Goal: Task Accomplishment & Management: Manage account settings

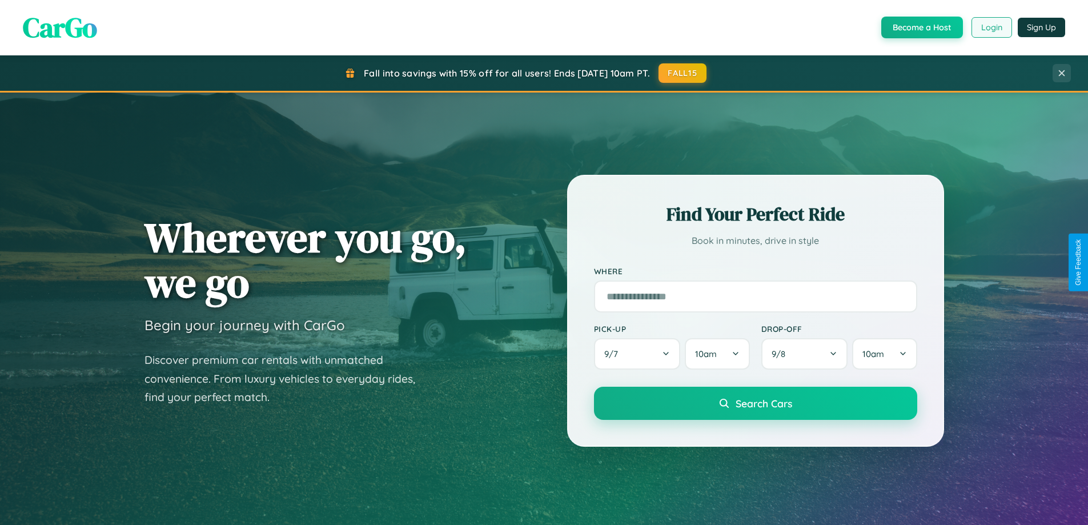
click at [991, 27] on button "Login" at bounding box center [992, 27] width 41 height 21
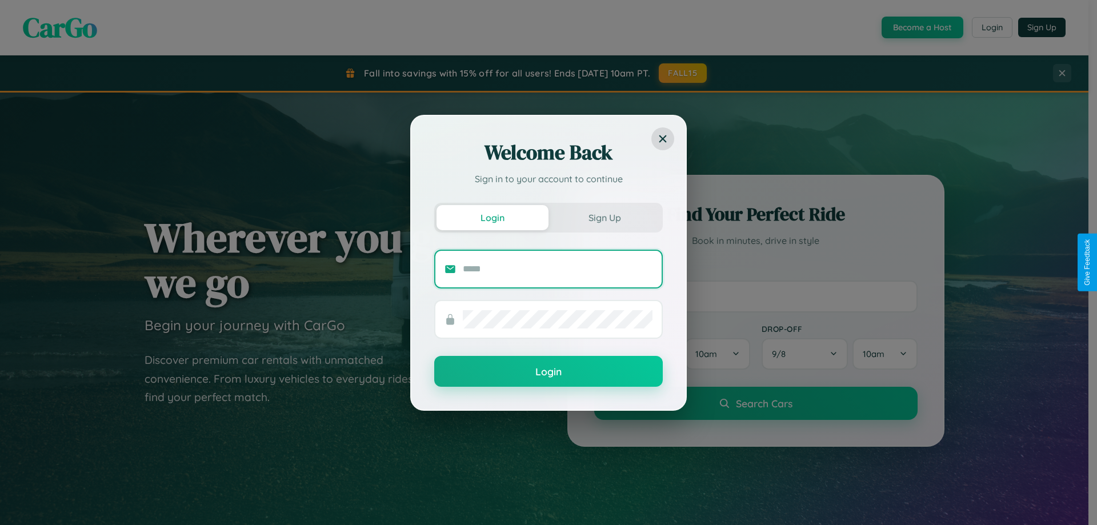
click at [558, 269] on input "text" at bounding box center [558, 269] width 190 height 18
type input "**********"
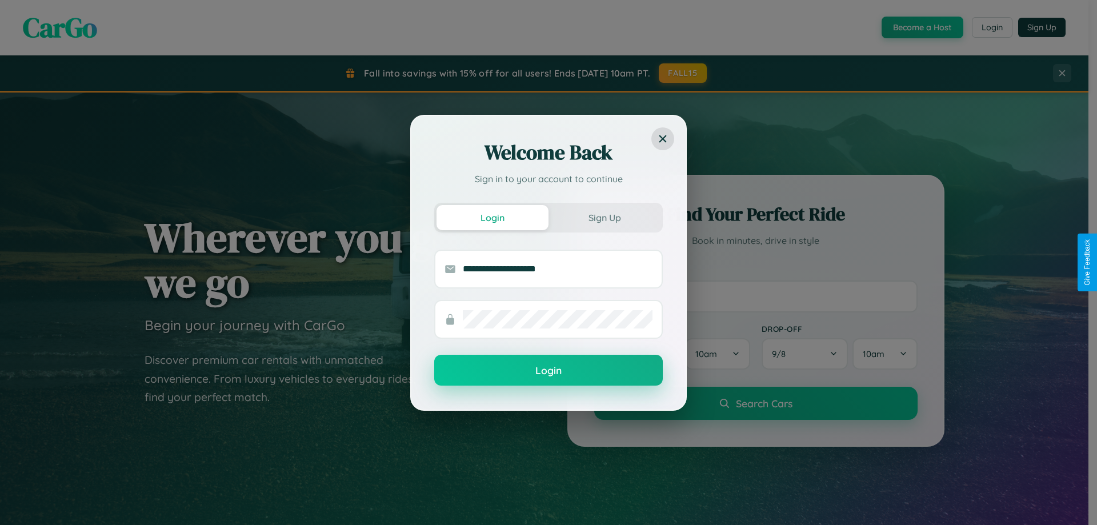
click at [548, 371] on button "Login" at bounding box center [548, 370] width 229 height 31
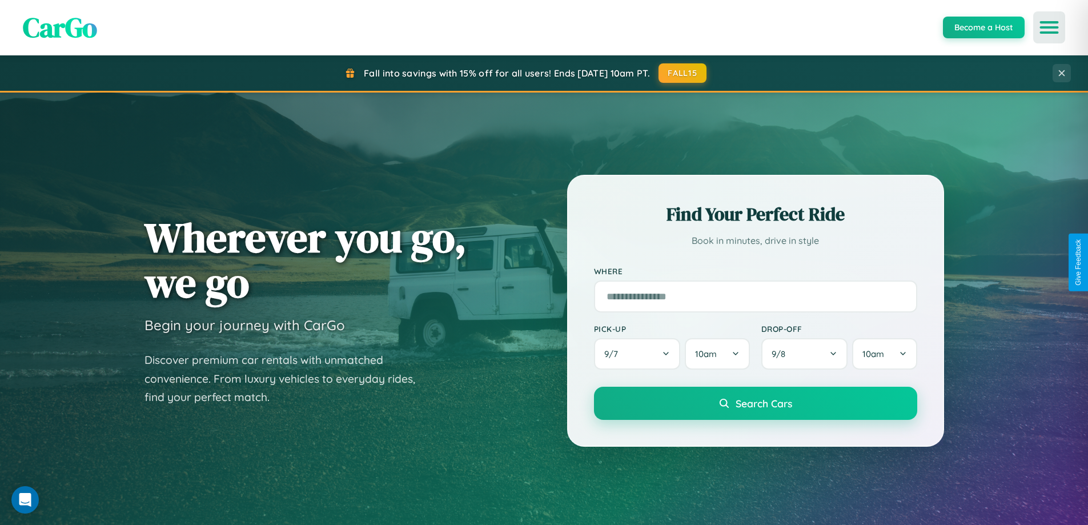
click at [1050, 27] on icon "Open menu" at bounding box center [1050, 27] width 17 height 10
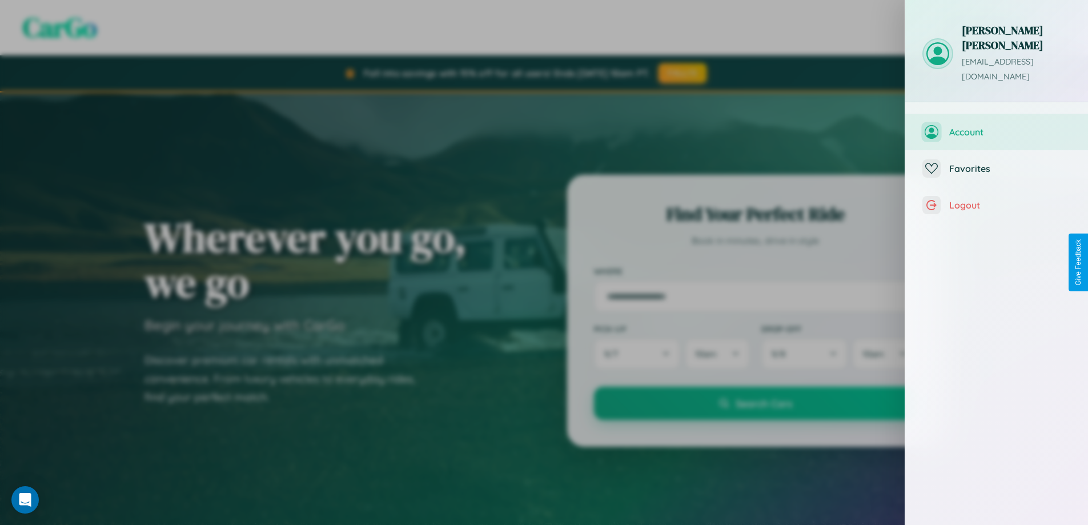
click at [997, 126] on span "Account" at bounding box center [1011, 131] width 122 height 11
